Goal: Task Accomplishment & Management: Use online tool/utility

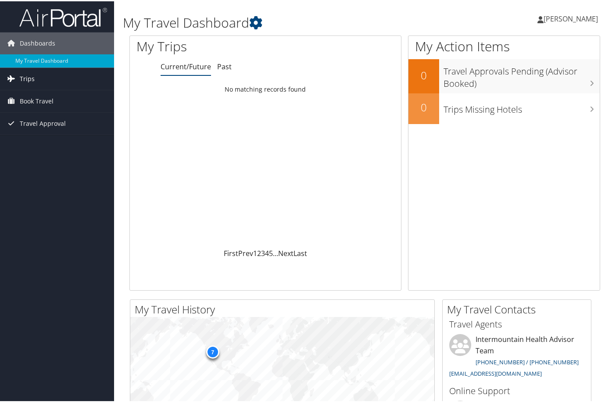
click at [23, 76] on span "Trips" at bounding box center [27, 78] width 15 height 22
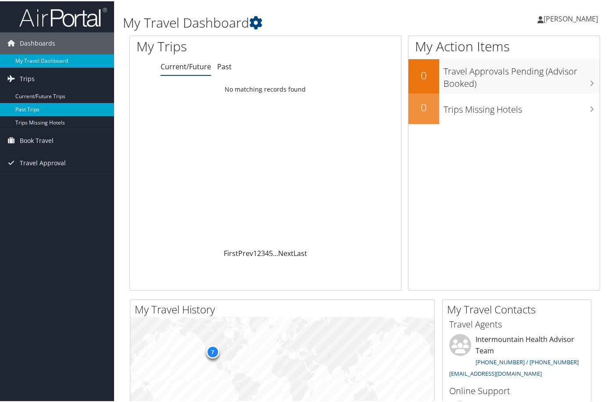
click at [57, 107] on link "Past Trips" at bounding box center [57, 108] width 114 height 13
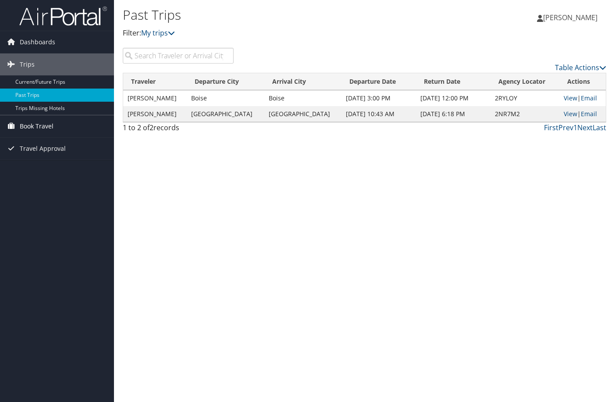
click at [49, 125] on span "Book Travel" at bounding box center [37, 126] width 34 height 22
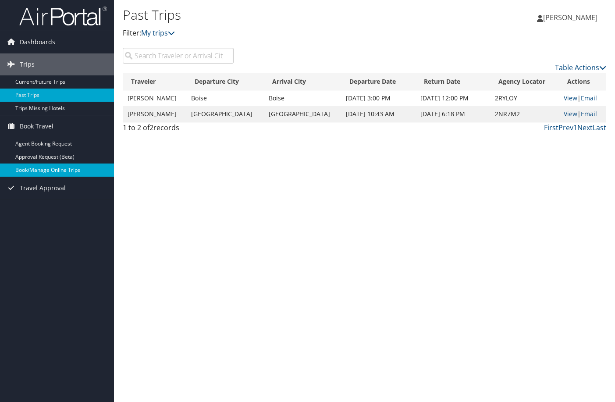
click at [87, 168] on link "Book/Manage Online Trips" at bounding box center [57, 170] width 114 height 13
